Goal: Transaction & Acquisition: Purchase product/service

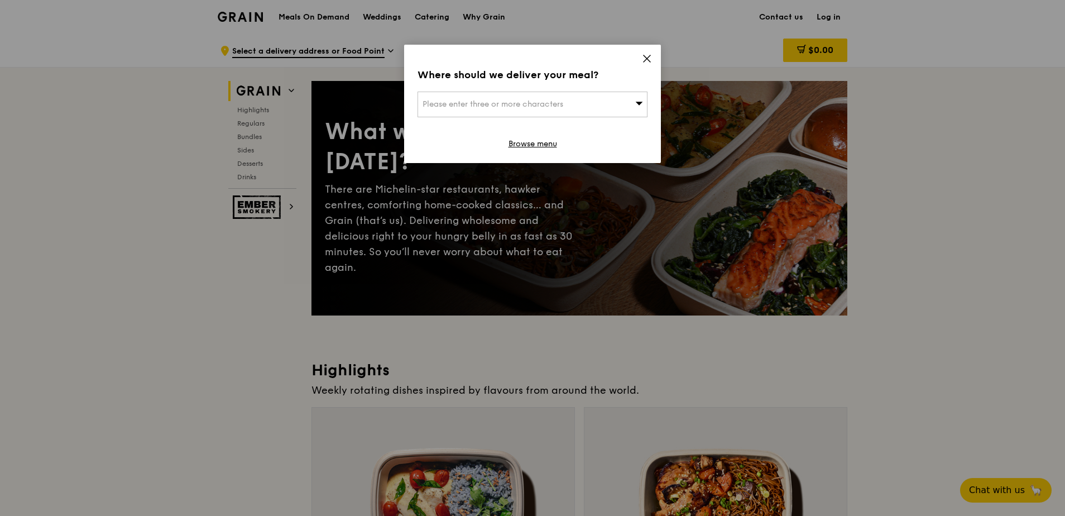
click at [642, 59] on div "Where should we deliver your meal? Please enter three or more characters Browse…" at bounding box center [532, 104] width 257 height 118
click at [647, 55] on icon at bounding box center [647, 59] width 10 height 10
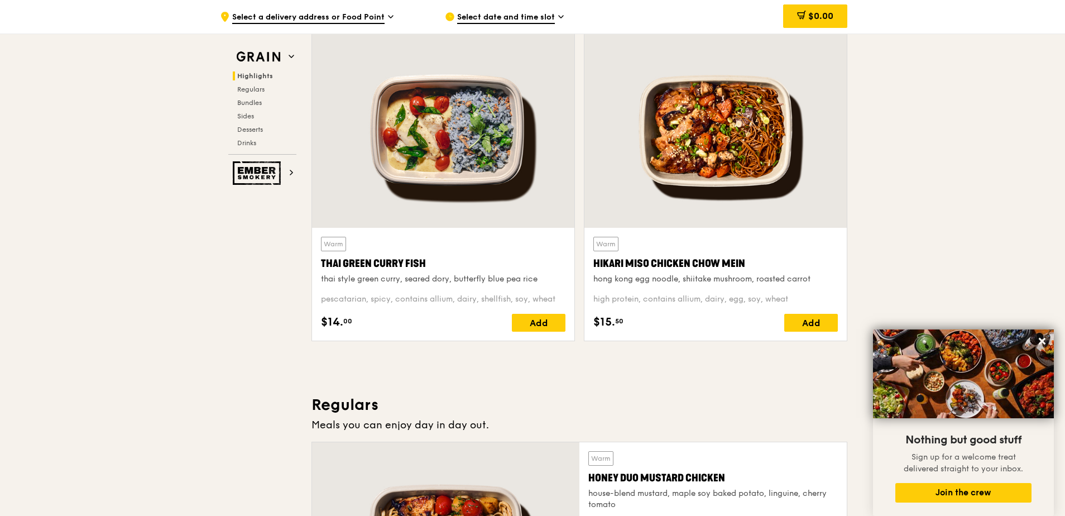
scroll to position [374, 0]
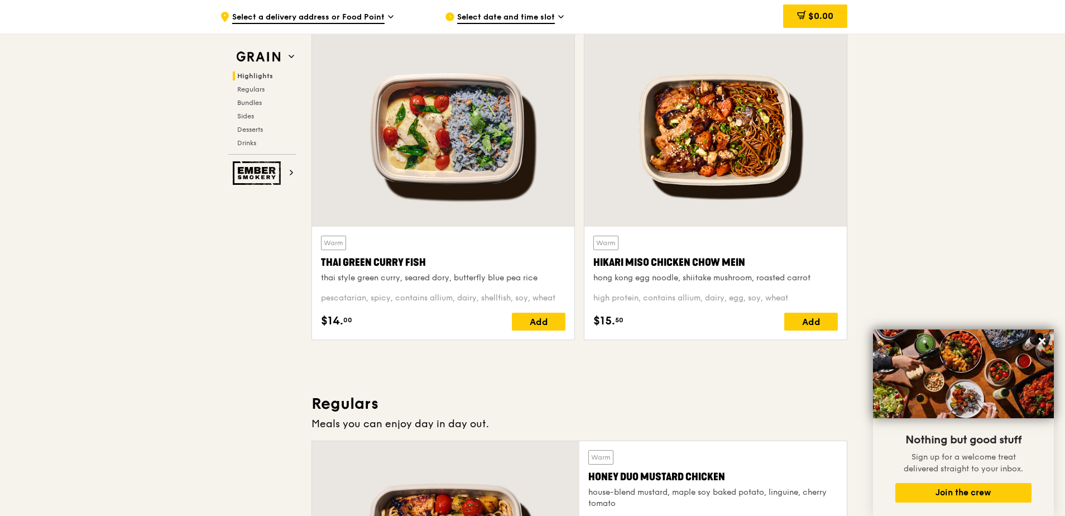
click at [481, 271] on div "Warm Thai Green [PERSON_NAME] Fish thai style green [PERSON_NAME], seared dory,…" at bounding box center [443, 260] width 245 height 48
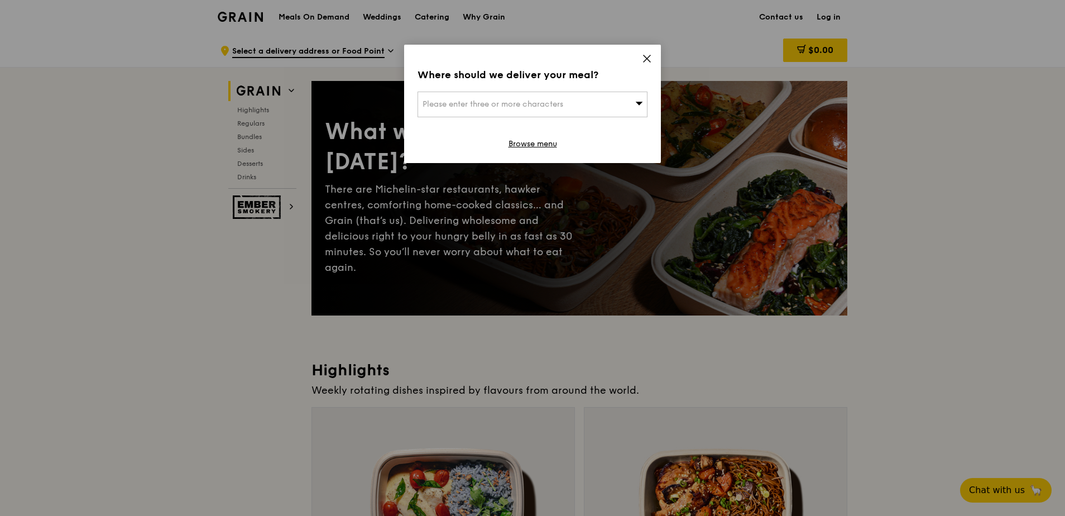
click at [647, 56] on icon at bounding box center [647, 59] width 10 height 10
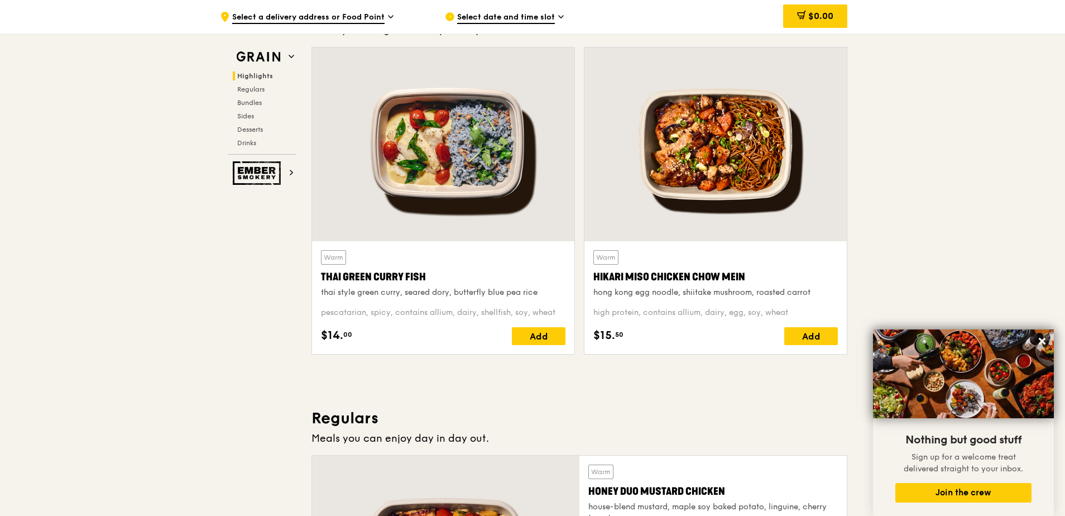
scroll to position [359, 0]
click at [524, 288] on div "thai style green curry, seared dory, butterfly blue pea rice" at bounding box center [443, 293] width 245 height 11
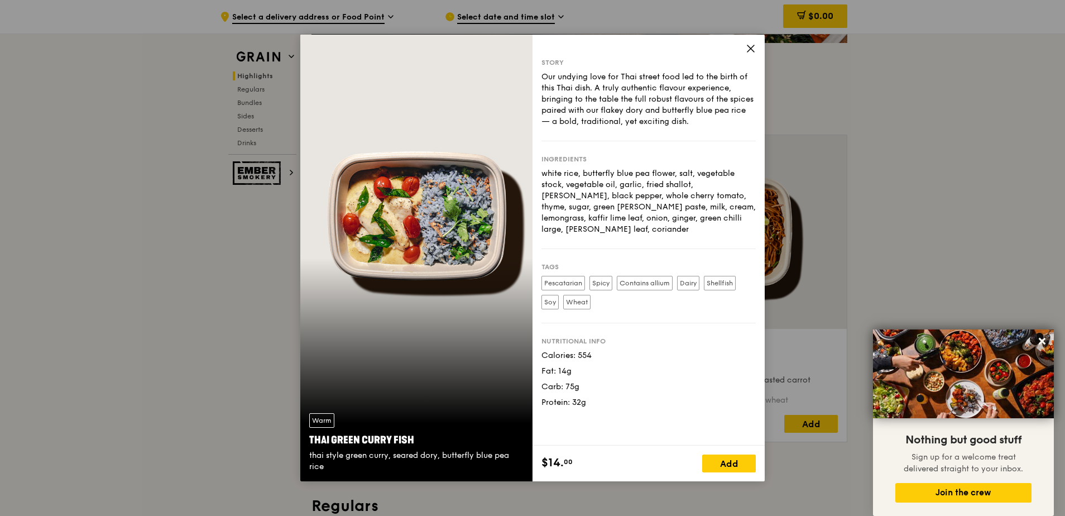
scroll to position [271, 0]
drag, startPoint x: 419, startPoint y: 441, endPoint x: 302, endPoint y: 432, distance: 118.2
click at [302, 432] on div "Warm Thai Green [PERSON_NAME] Fish thai style green [PERSON_NAME], seared dory,…" at bounding box center [416, 442] width 232 height 77
drag, startPoint x: 443, startPoint y: 440, endPoint x: 308, endPoint y: 438, distance: 135.1
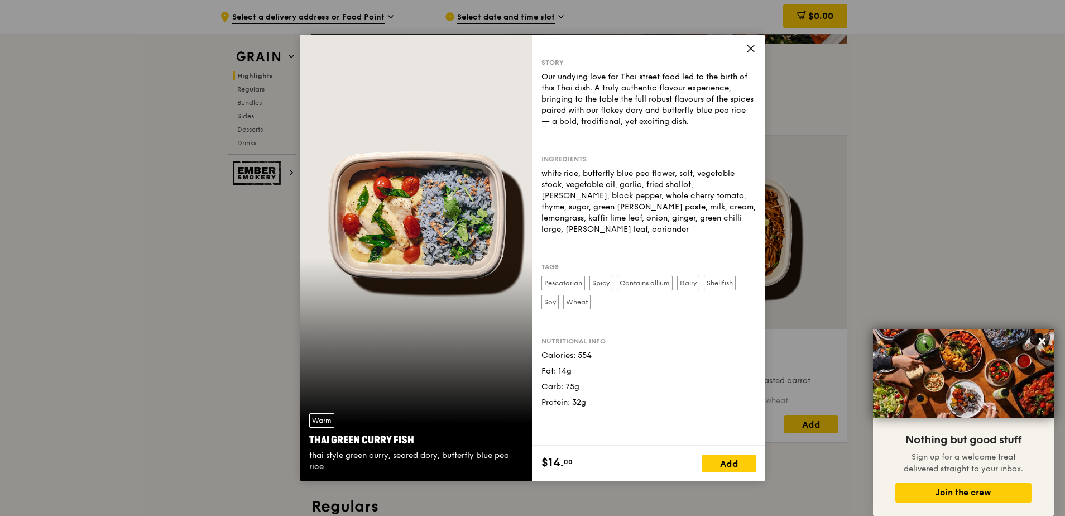
click at [308, 438] on div "Warm Thai Green [PERSON_NAME] Fish thai style green [PERSON_NAME], seared dory,…" at bounding box center [416, 442] width 232 height 77
copy div "Thai Green Curry Fish"
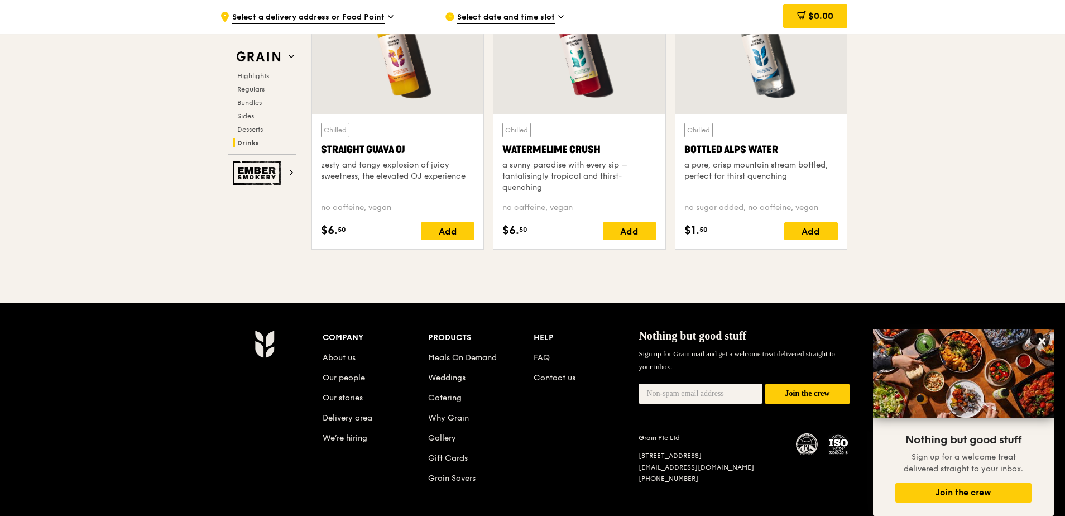
scroll to position [4480, 0]
